Goal: Transaction & Acquisition: Purchase product/service

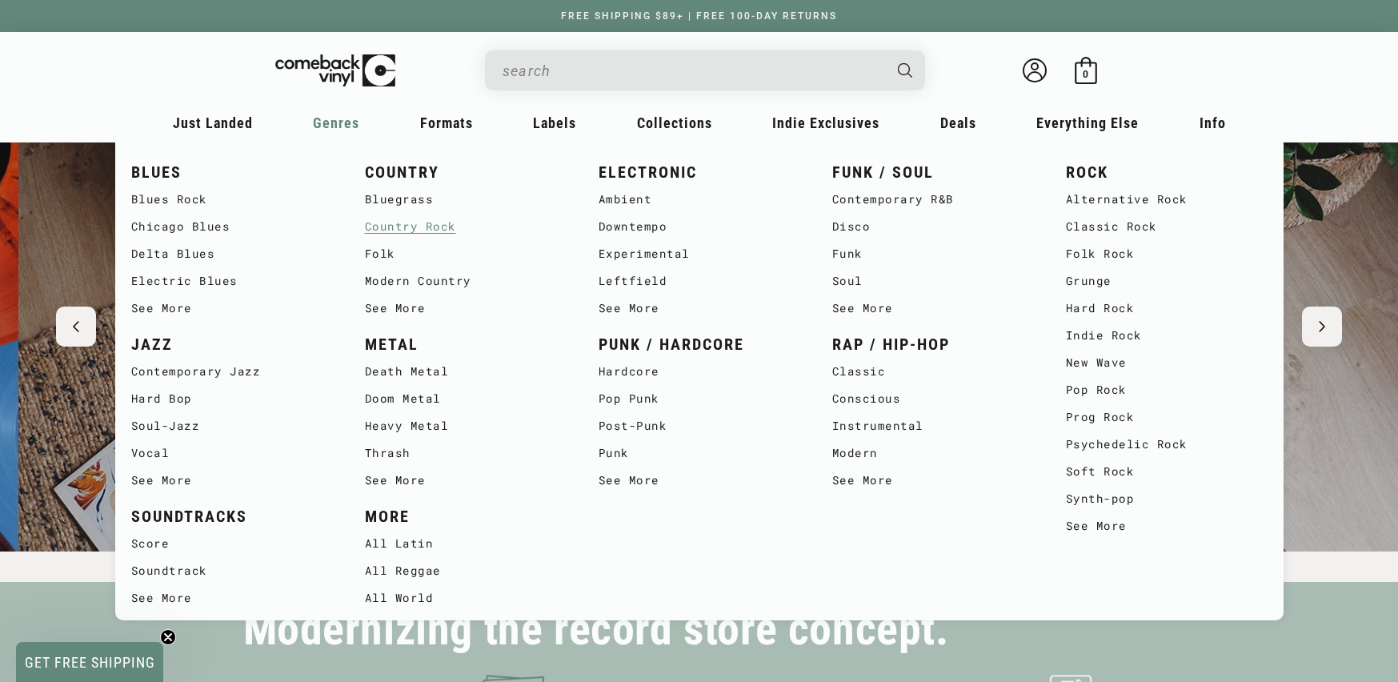
scroll to position [0, 2797]
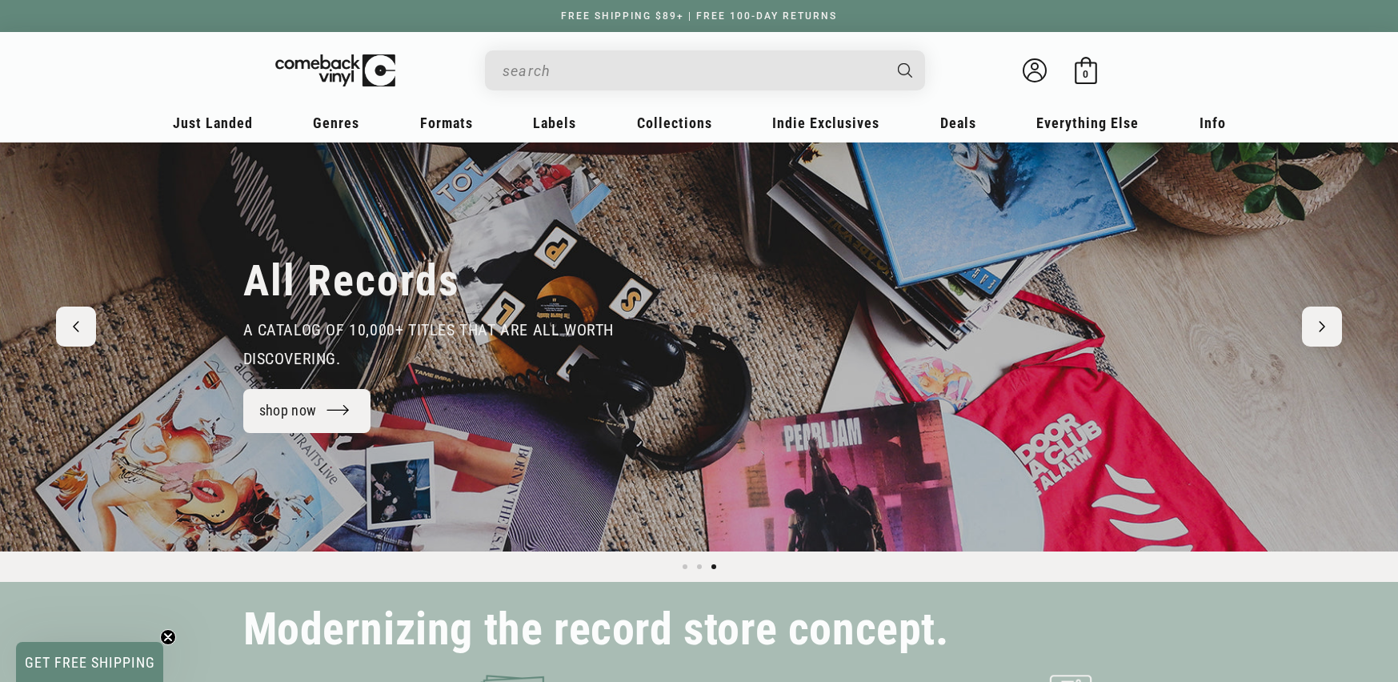
click at [617, 78] on input "When autocomplete results are available use up and down arrows to review and en…" at bounding box center [692, 70] width 379 height 33
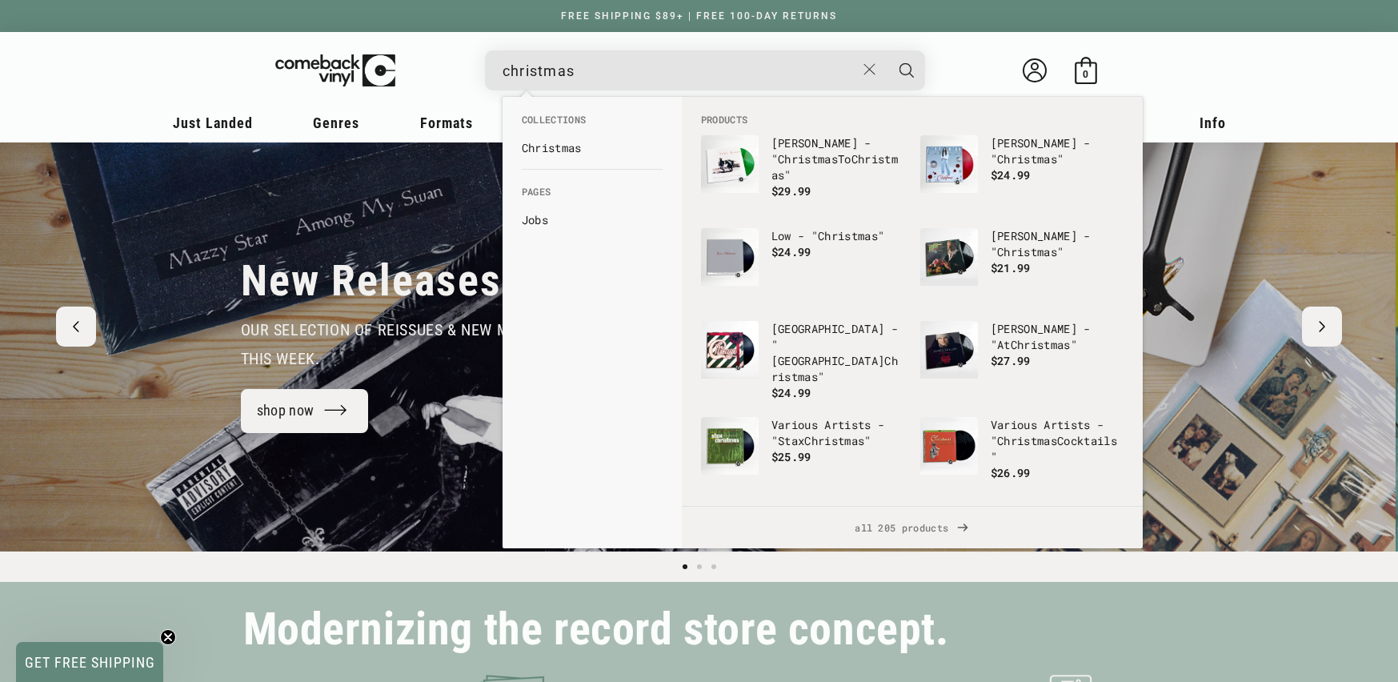
scroll to position [0, 0]
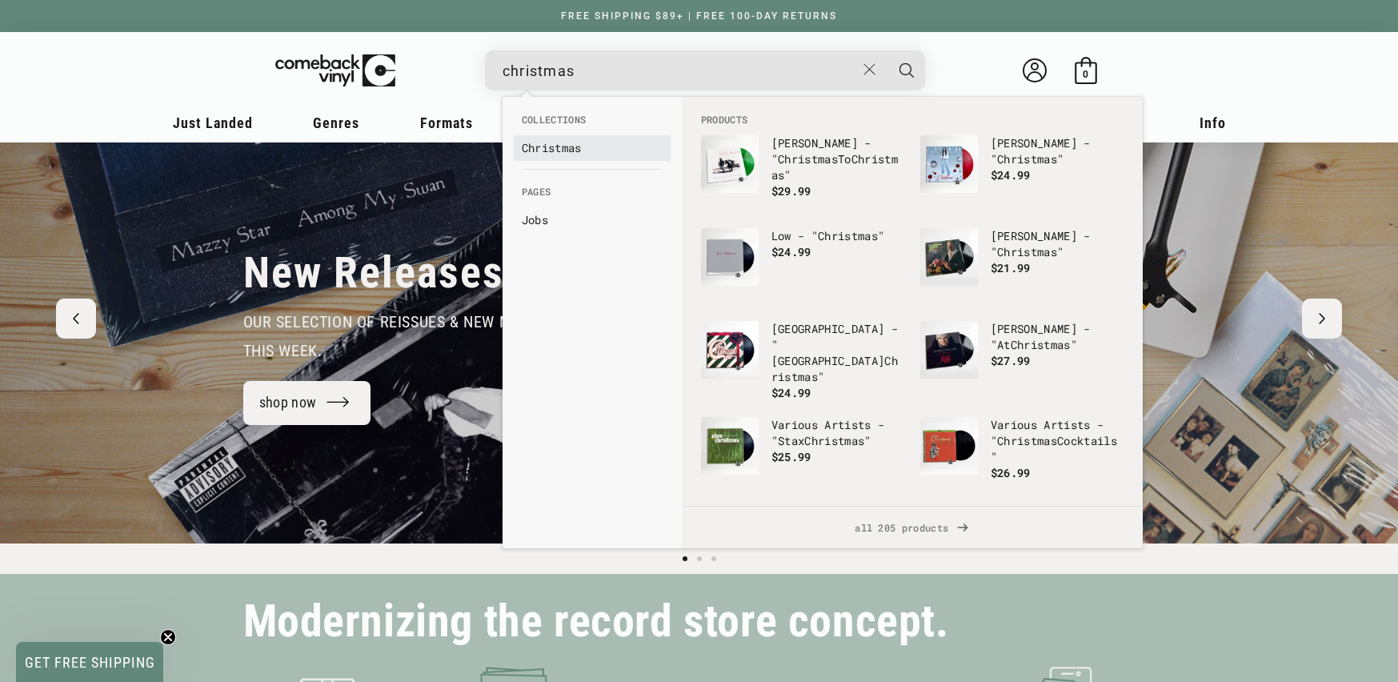
type input "christmas"
click at [591, 150] on link "Christmas" at bounding box center [592, 148] width 141 height 16
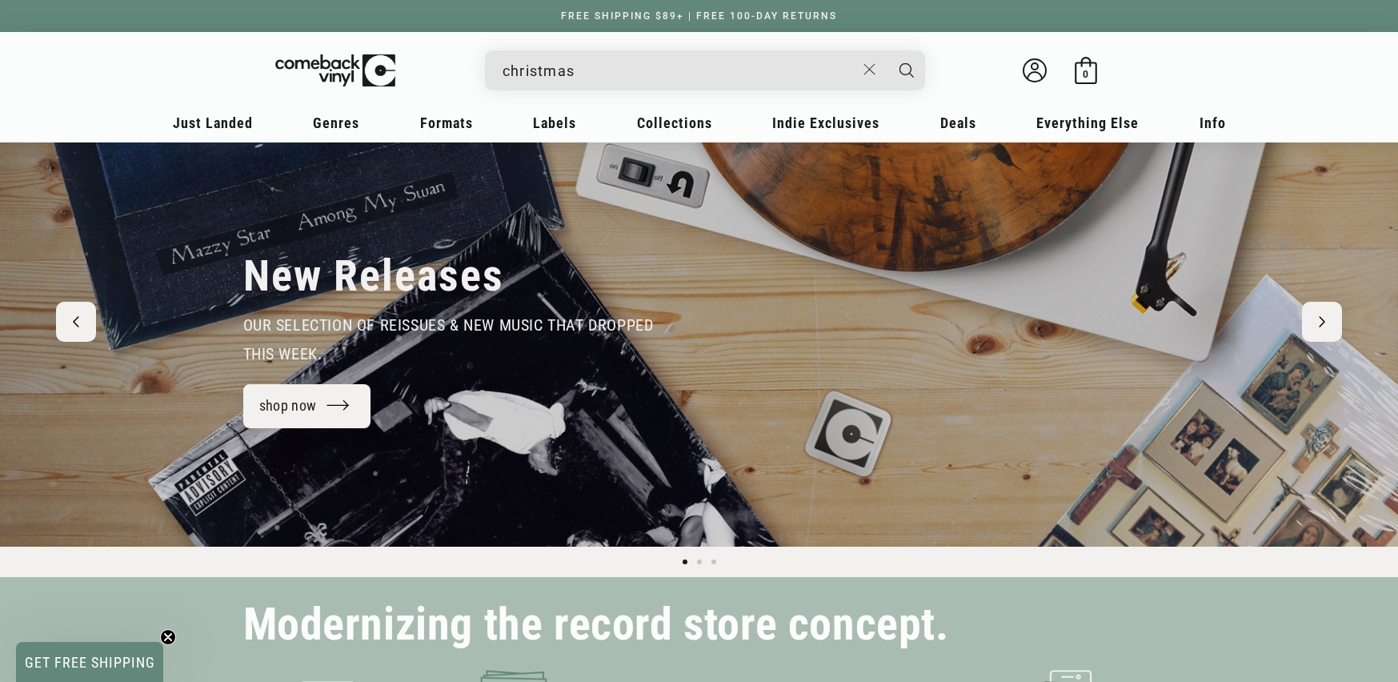
scroll to position [73, 0]
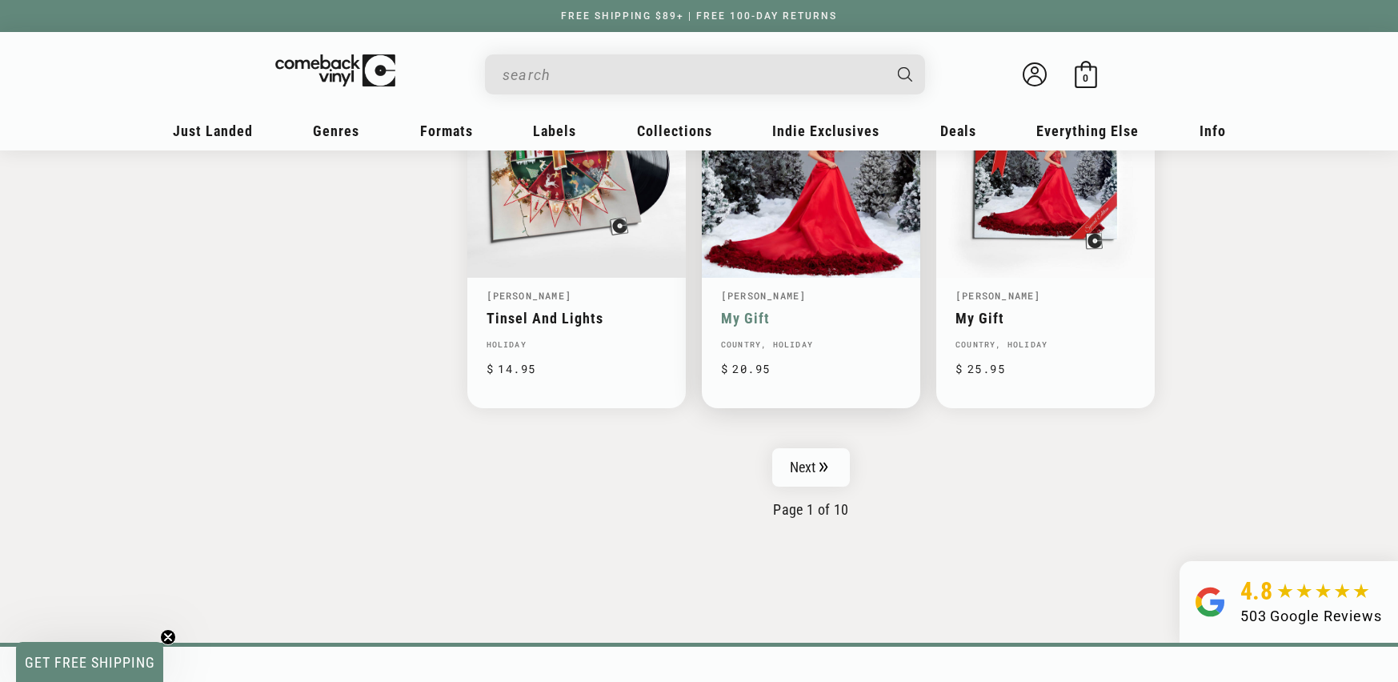
scroll to position [2561, 0]
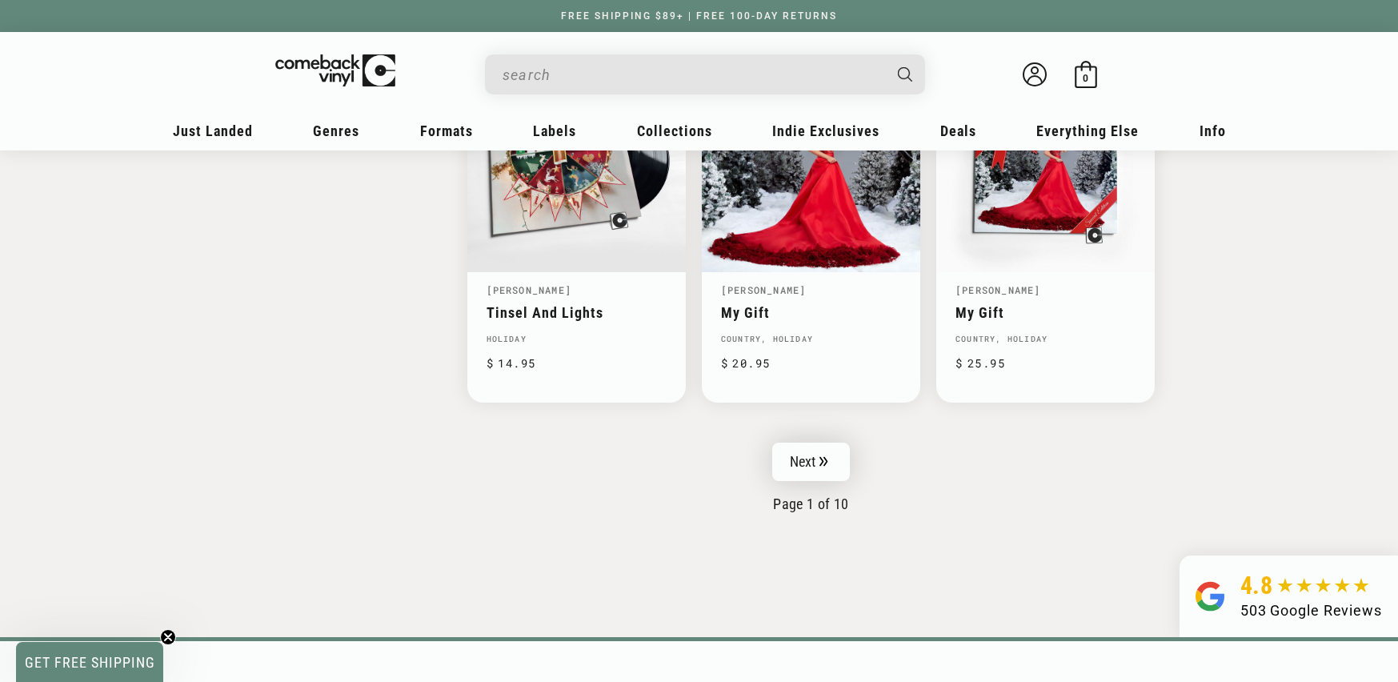
click at [808, 454] on link "Next" at bounding box center [811, 462] width 78 height 38
